Goal: Find specific page/section: Find specific page/section

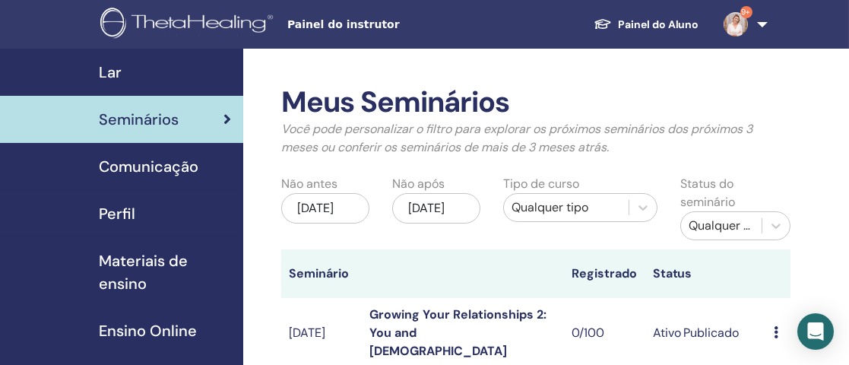
click at [121, 111] on span "Seminários" at bounding box center [139, 119] width 80 height 23
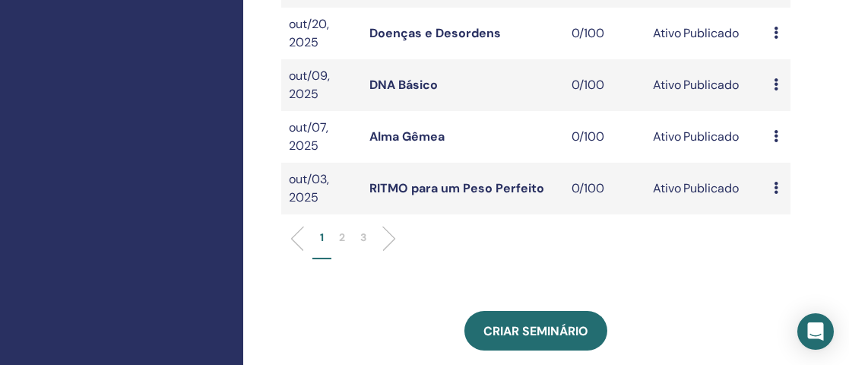
scroll to position [590, 0]
click at [341, 246] on p "2" at bounding box center [342, 238] width 6 height 16
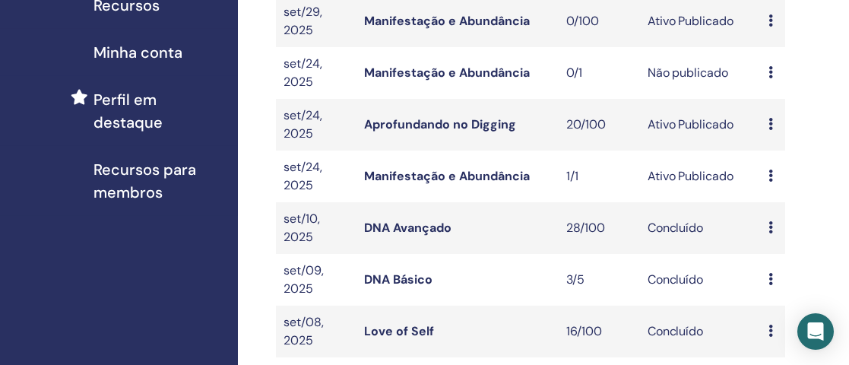
scroll to position [366, 5]
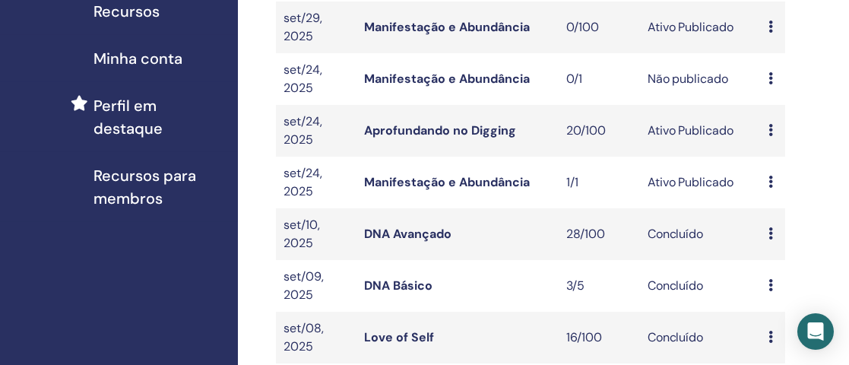
click at [503, 122] on link "Aprofundando no Digging" at bounding box center [440, 130] width 152 height 16
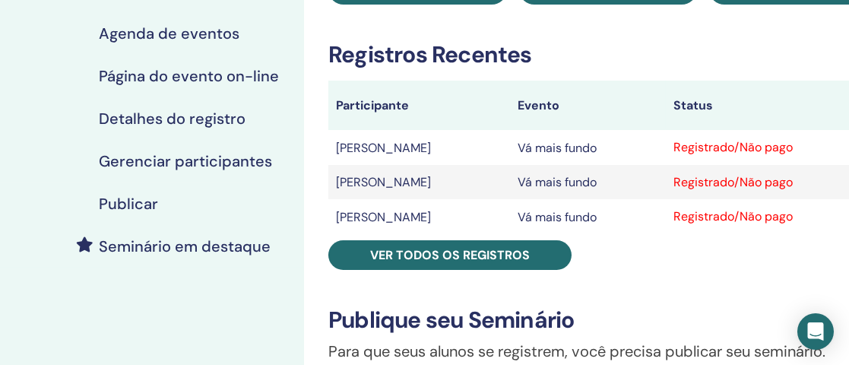
scroll to position [210, 0]
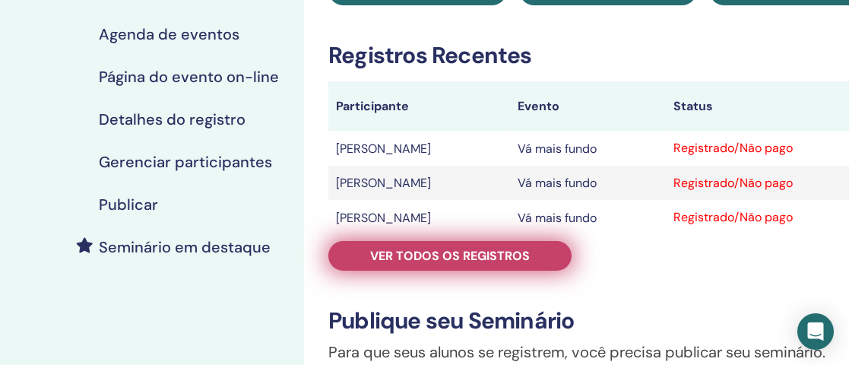
click at [473, 249] on font "Ver todos os registros" at bounding box center [450, 256] width 160 height 16
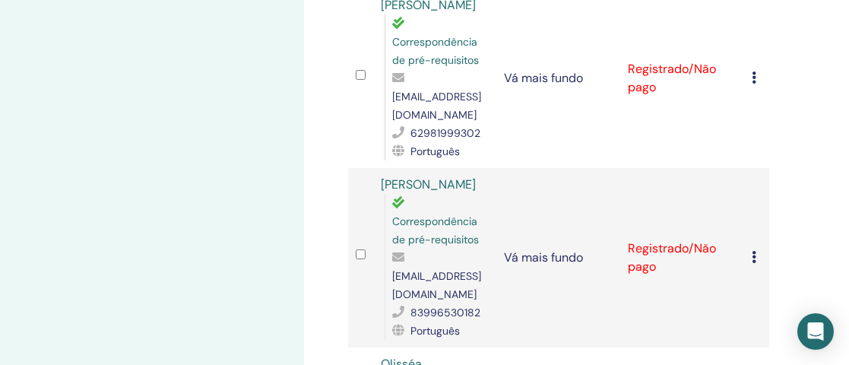
scroll to position [644, 0]
